Goal: Information Seeking & Learning: Learn about a topic

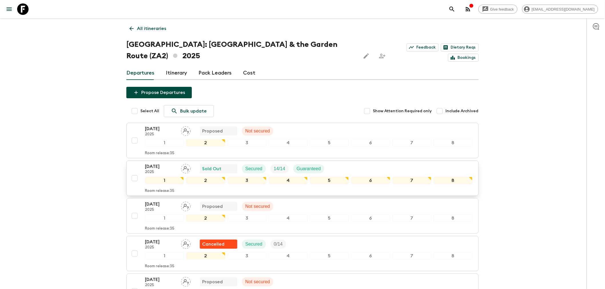
click at [349, 163] on div "[DATE] 2025 Sold Out Secured 14 / 14 Guaranteed" at bounding box center [308, 168] width 327 height 11
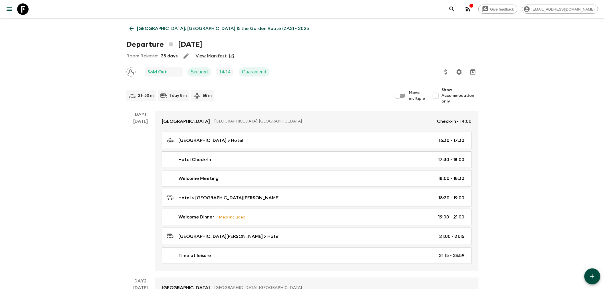
click at [220, 55] on link "View Manifest" at bounding box center [210, 56] width 31 height 6
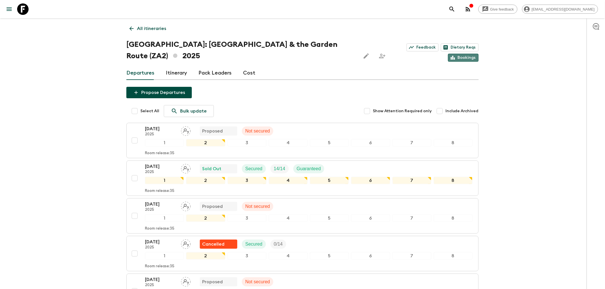
click at [474, 54] on link "Bookings" at bounding box center [463, 58] width 31 height 8
click at [13, 11] on button "menu" at bounding box center [8, 8] width 11 height 11
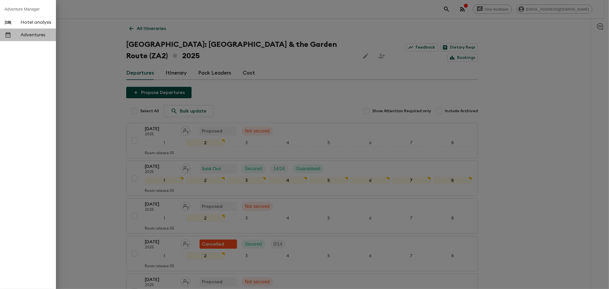
click at [33, 33] on span "Adventures" at bounding box center [36, 35] width 31 height 6
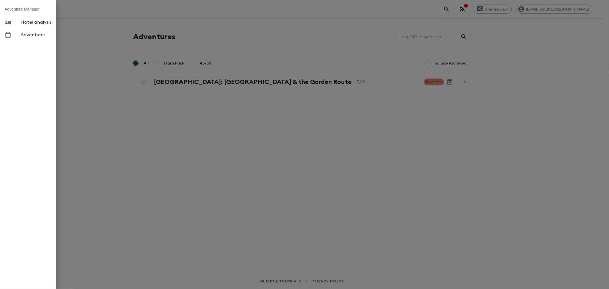
click at [149, 107] on div at bounding box center [304, 144] width 609 height 289
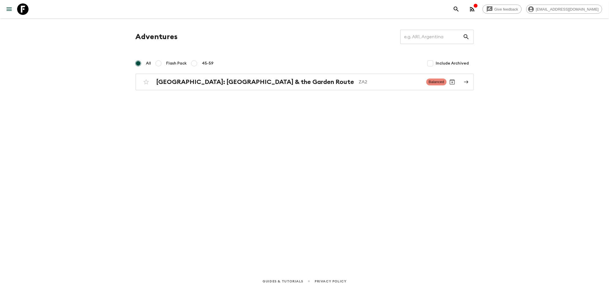
click at [202, 63] on span "45-59" at bounding box center [208, 64] width 12 height 6
click at [198, 63] on input "45-59" at bounding box center [194, 63] width 7 height 7
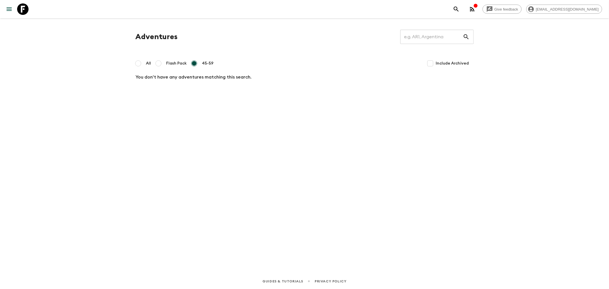
click at [139, 64] on input "All" at bounding box center [138, 63] width 7 height 7
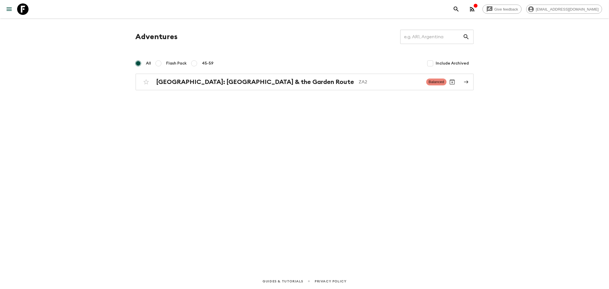
click at [135, 135] on div "Adventures ​ All Flash Pack 45-59 Include Archived [GEOGRAPHIC_DATA]: [GEOGRAPH…" at bounding box center [305, 137] width 366 height 239
click at [122, 127] on div "Adventures ​ All Flash Pack 45-59 Include Archived [GEOGRAPHIC_DATA]: [GEOGRAPH…" at bounding box center [305, 137] width 366 height 239
click at [271, 155] on div "Adventures ​ All Flash Pack 45-59 Include Archived [GEOGRAPHIC_DATA]: [GEOGRAPH…" at bounding box center [305, 137] width 366 height 239
